Goal: Task Accomplishment & Management: Use online tool/utility

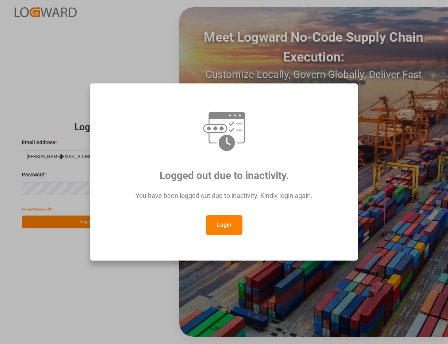
click at [222, 220] on button "Login" at bounding box center [224, 225] width 37 height 20
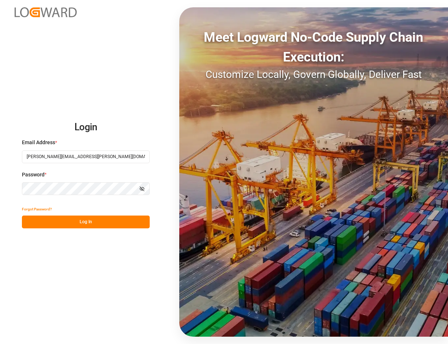
click at [96, 220] on button "Log In" at bounding box center [86, 221] width 128 height 13
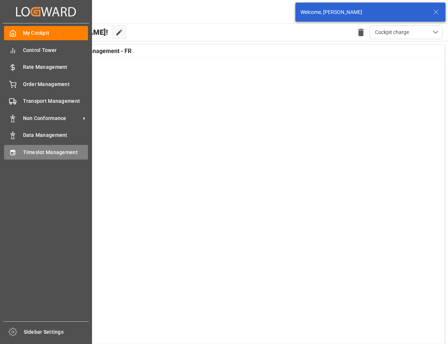
click at [19, 148] on div "Timeslot Management Timeslot Management" at bounding box center [46, 152] width 84 height 14
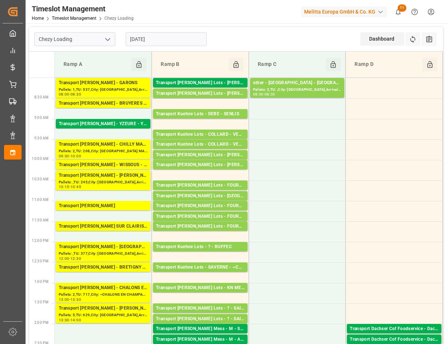
click at [170, 37] on input "[DATE]" at bounding box center [166, 39] width 81 height 14
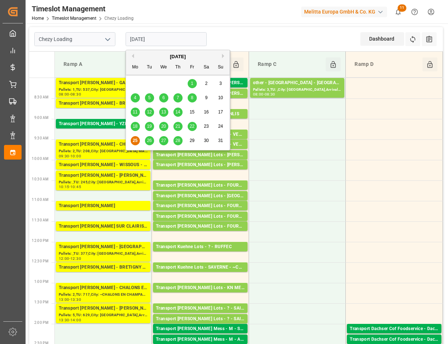
click at [194, 122] on div "18 19 20 21 22 23 24" at bounding box center [178, 126] width 100 height 14
click at [193, 125] on span "22" at bounding box center [192, 126] width 5 height 5
type input "[DATE]"
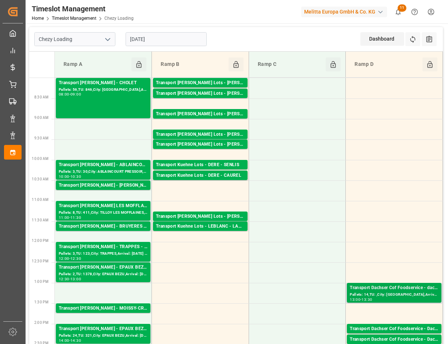
click at [397, 292] on div "Pallets: 14,TU: ,City: [GEOGRAPHIC_DATA],Arrival: [DATE] 00:00:00" at bounding box center [394, 294] width 89 height 6
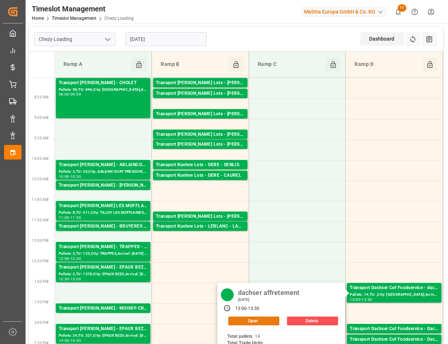
click at [251, 319] on button "Open" at bounding box center [253, 320] width 51 height 9
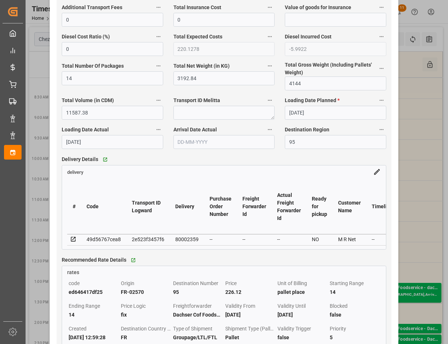
scroll to position [503, 0]
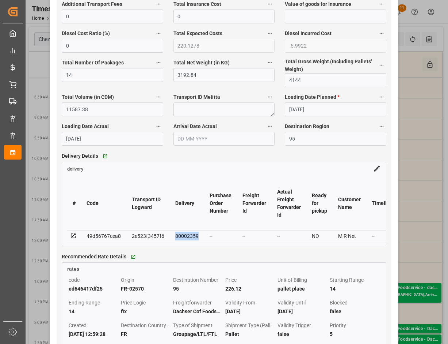
drag, startPoint x: 198, startPoint y: 238, endPoint x: 175, endPoint y: 237, distance: 23.1
click at [175, 237] on td "80002359" at bounding box center [187, 236] width 34 height 11
copy div "80002359"
